Goal: Task Accomplishment & Management: Use online tool/utility

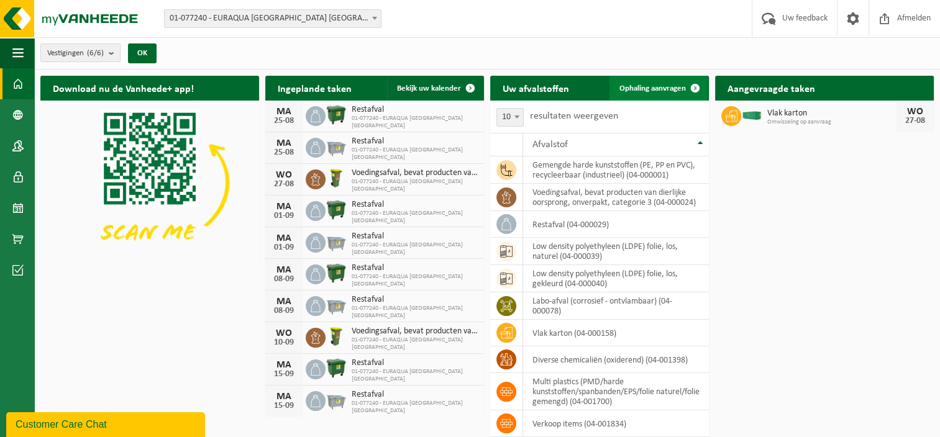
click at [666, 90] on span "Ophaling aanvragen" at bounding box center [652, 88] width 66 height 8
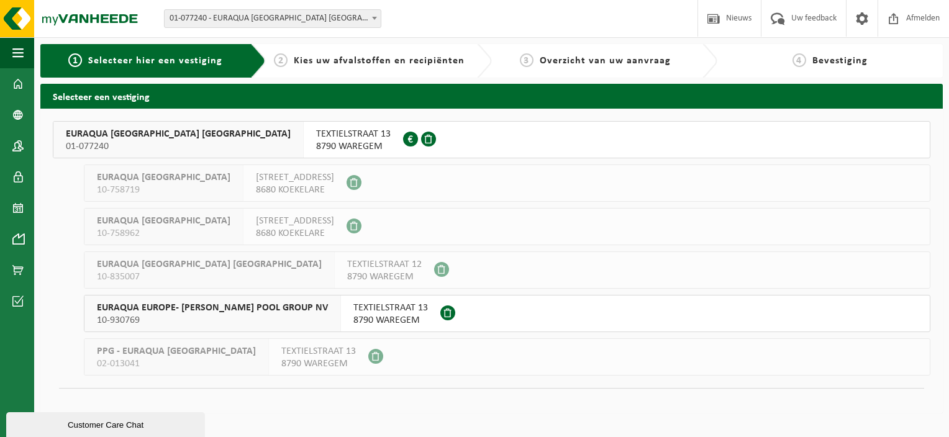
click at [316, 145] on span "8790 WAREGEM" at bounding box center [353, 146] width 75 height 12
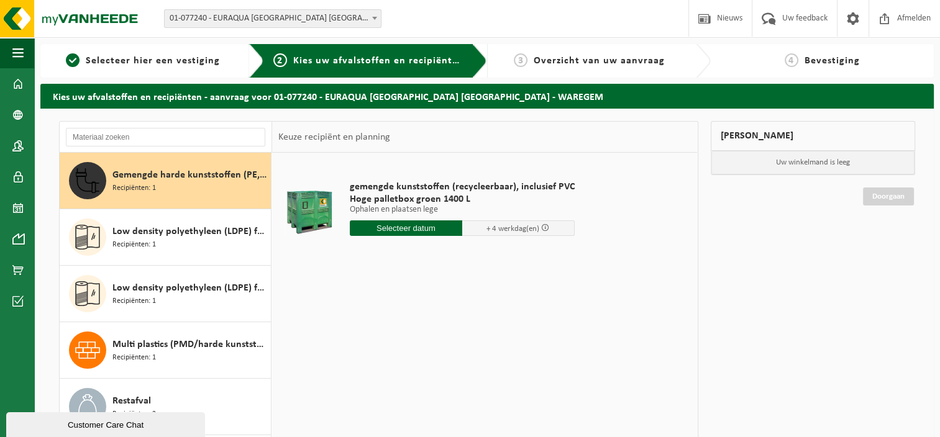
scroll to position [21, 0]
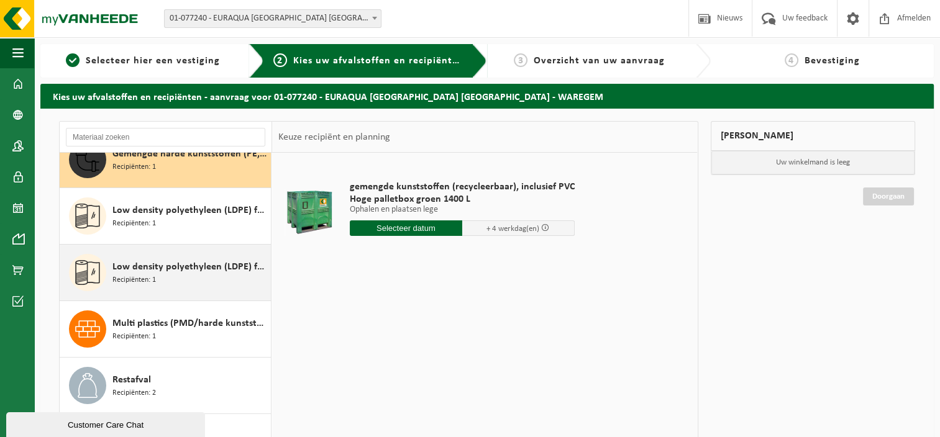
click at [233, 271] on span "Low density polyethyleen (LDPE) folie, los, naturel" at bounding box center [189, 267] width 155 height 15
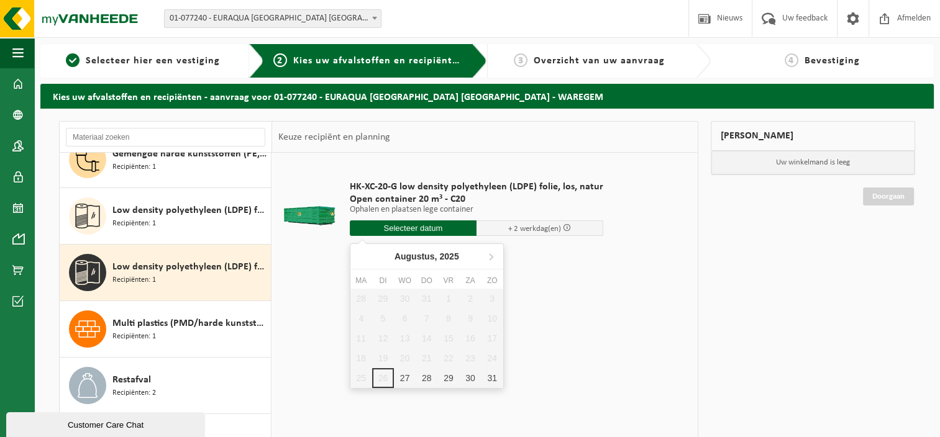
click at [425, 229] on input "text" at bounding box center [413, 228] width 127 height 16
click at [402, 375] on div "27" at bounding box center [405, 378] width 22 height 20
type input "Van 2025-08-27"
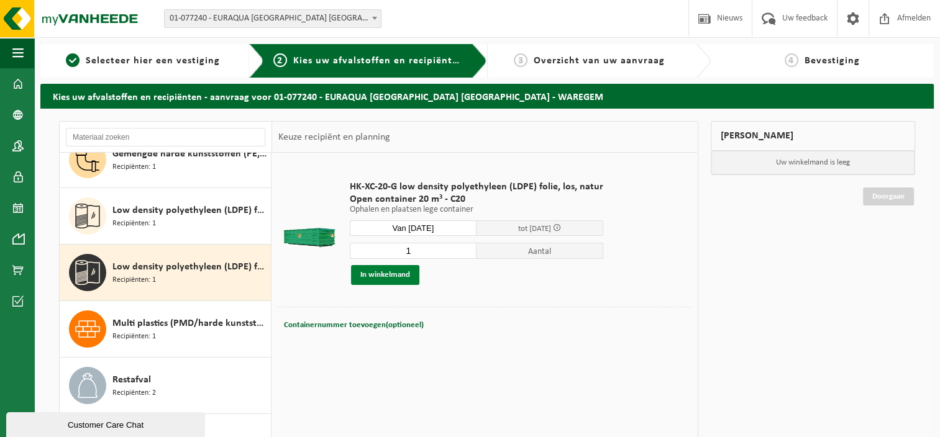
click at [400, 273] on button "In winkelmand" at bounding box center [385, 275] width 68 height 20
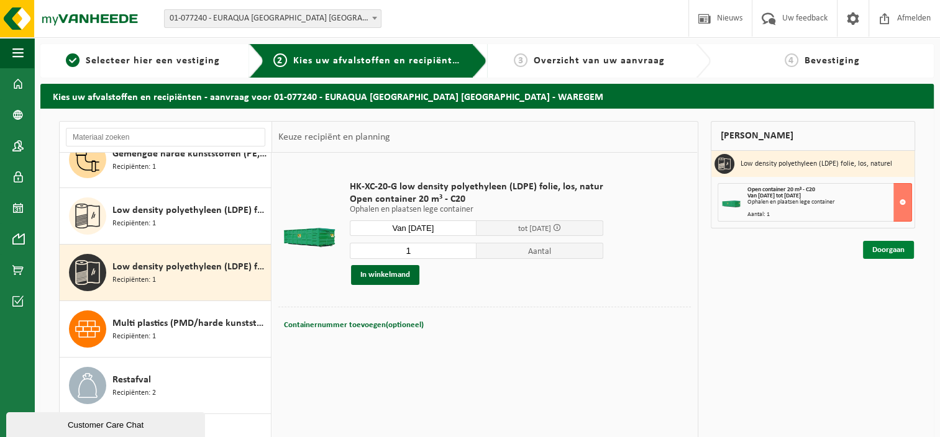
click at [879, 254] on link "Doorgaan" at bounding box center [888, 250] width 51 height 18
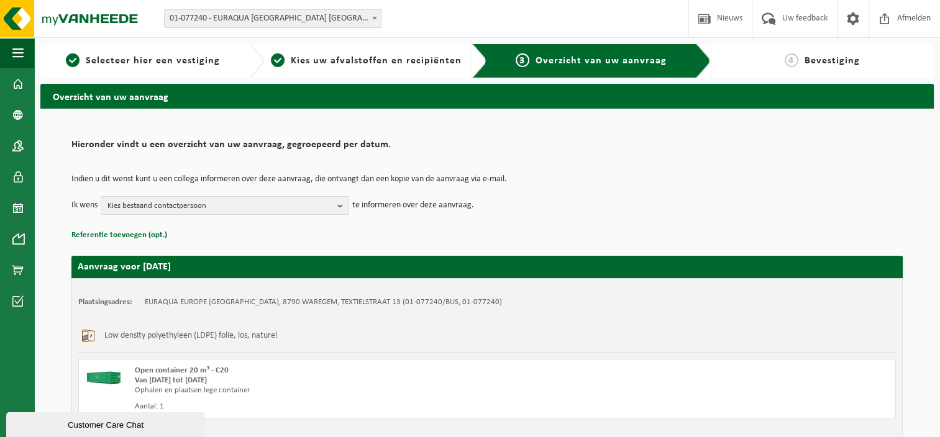
scroll to position [94, 0]
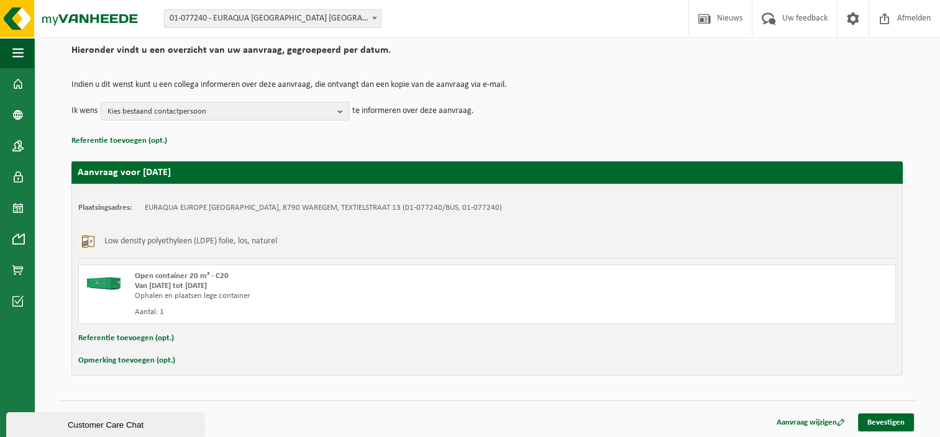
click at [138, 358] on button "Opmerking toevoegen (opt.)" at bounding box center [126, 361] width 97 height 16
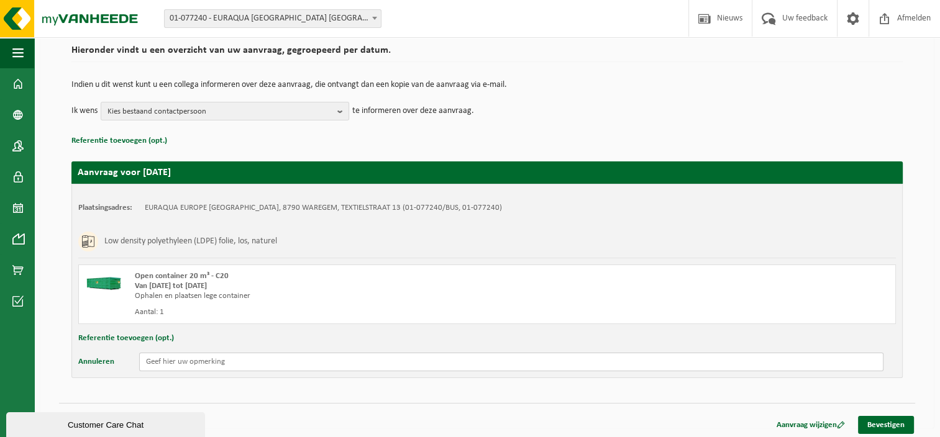
click at [167, 365] on input "text" at bounding box center [511, 362] width 744 height 19
type input "container c20-1679 (gelieve aan te melden aan receptie logistic) de container m…"
click at [892, 422] on link "Bevestigen" at bounding box center [886, 425] width 56 height 18
